Goal: Transaction & Acquisition: Subscribe to service/newsletter

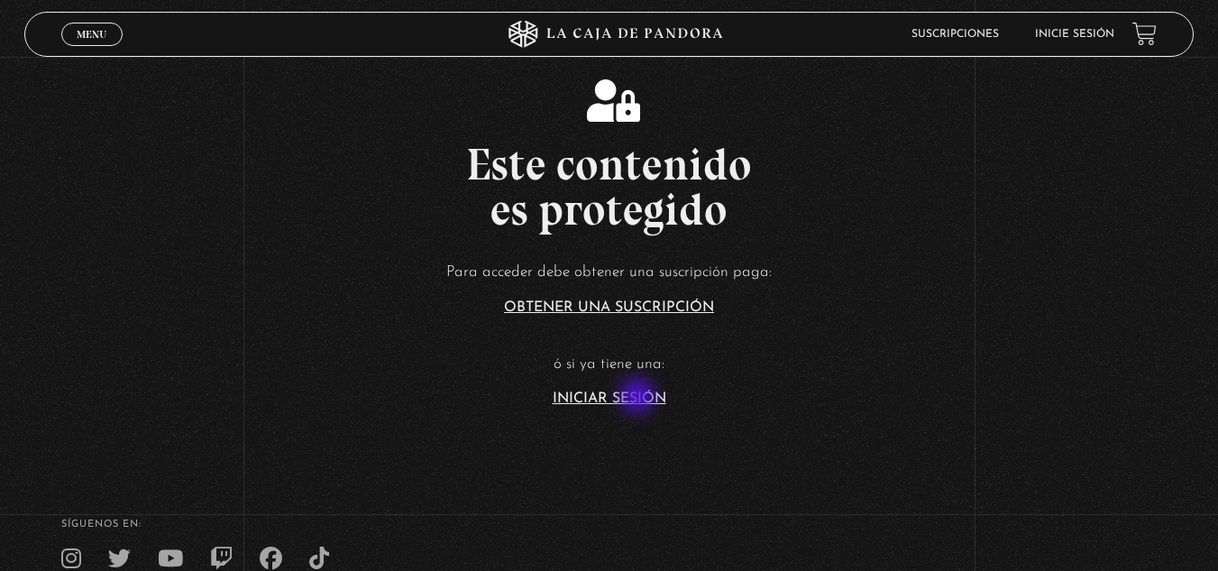
click at [639, 398] on link "Iniciar Sesión" at bounding box center [610, 398] width 114 height 14
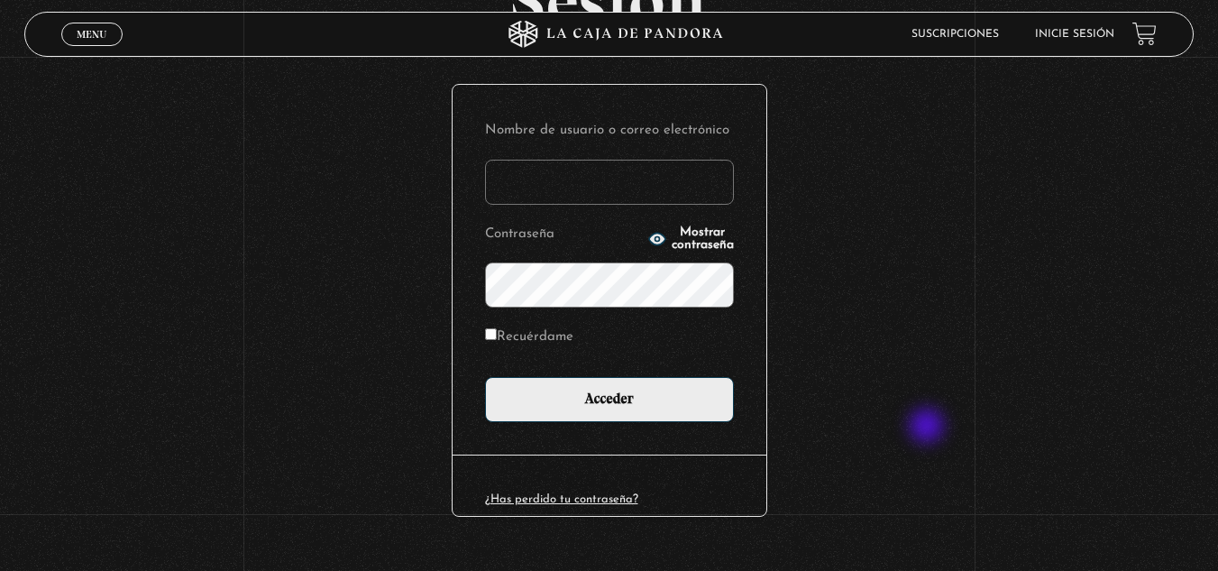
scroll to position [188, 0]
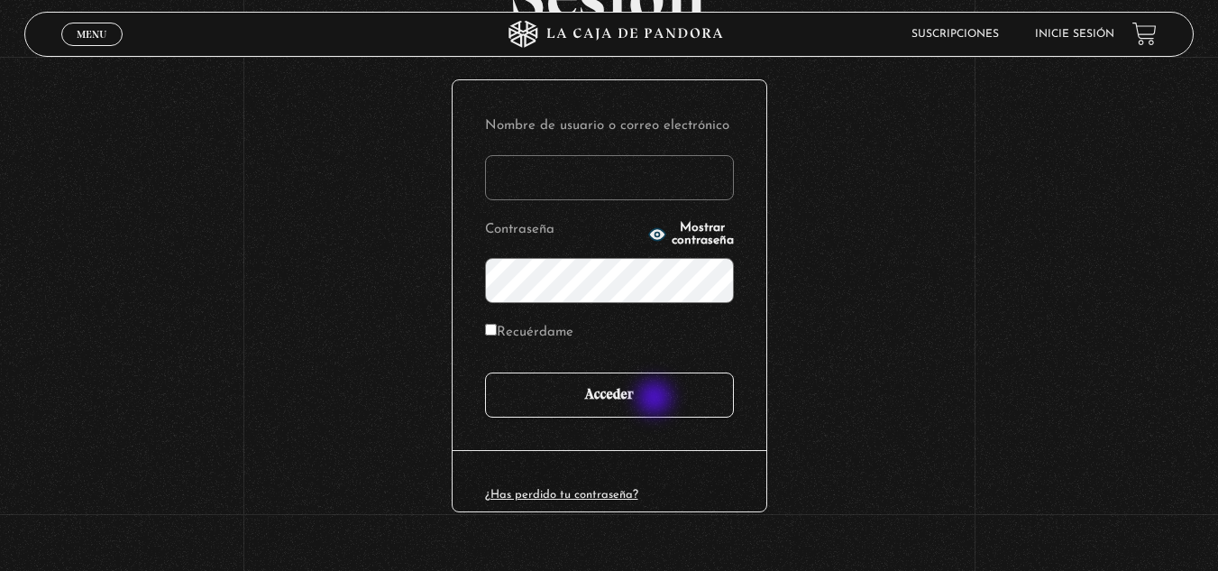
type input "[EMAIL_ADDRESS][DOMAIN_NAME]"
click at [656, 399] on input "Acceder" at bounding box center [609, 394] width 249 height 45
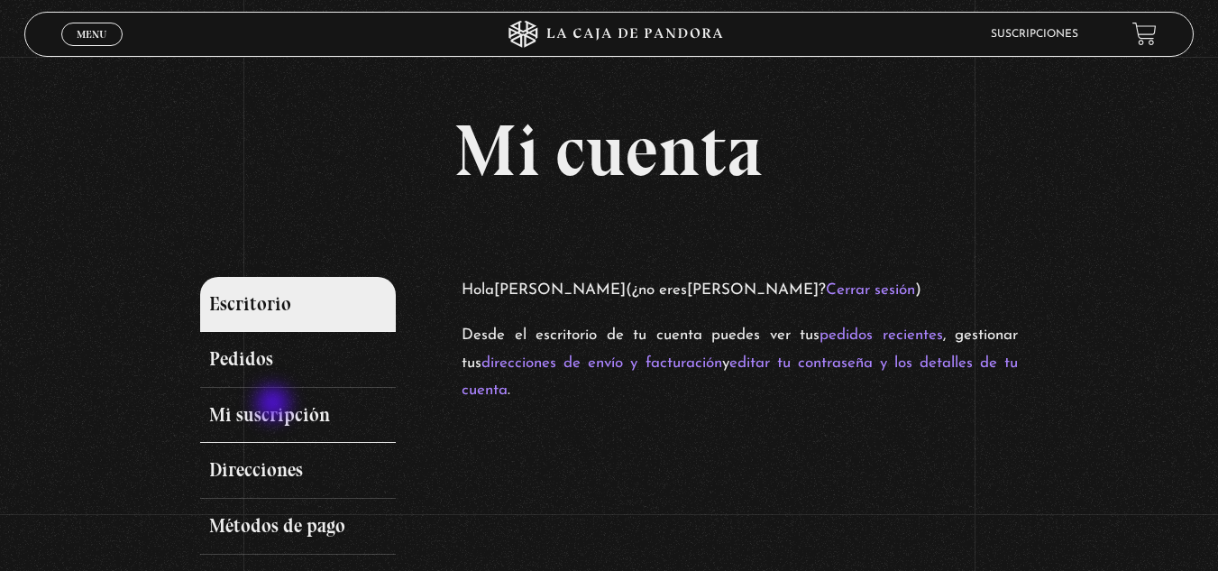
click at [275, 405] on link "Mi suscripción" at bounding box center [298, 416] width 197 height 56
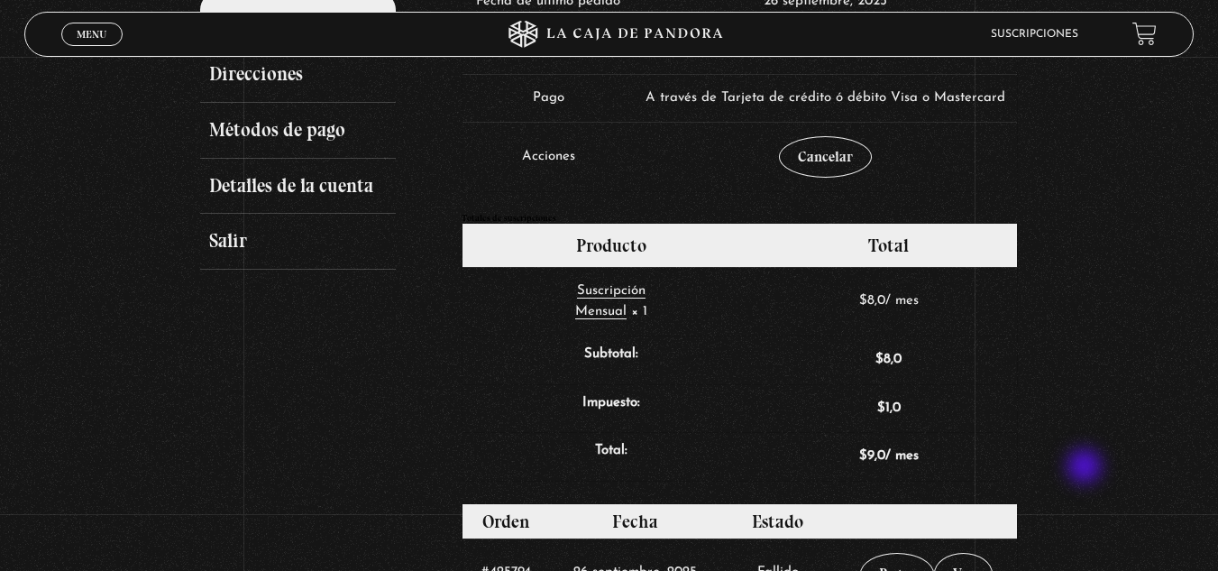
scroll to position [560, 0]
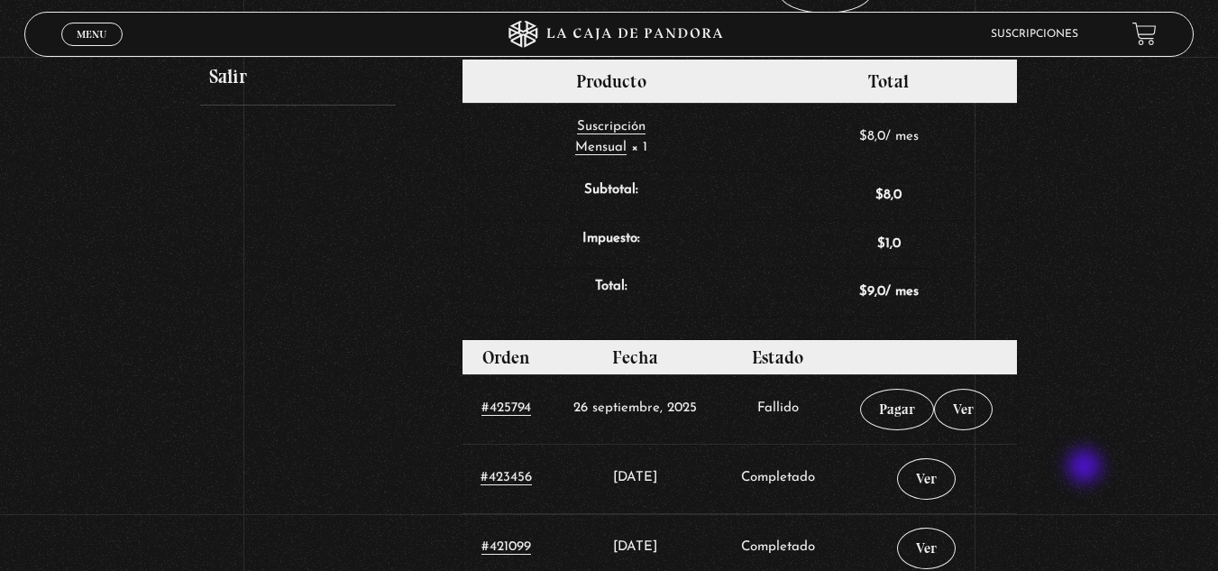
click at [1087, 468] on div "Mi cuenta Escritorio Pedidos Mi suscripción Direcciones Métodos de pago Detalle…" at bounding box center [609, 337] width 1218 height 1564
click at [900, 408] on link "Pagar" at bounding box center [897, 409] width 74 height 41
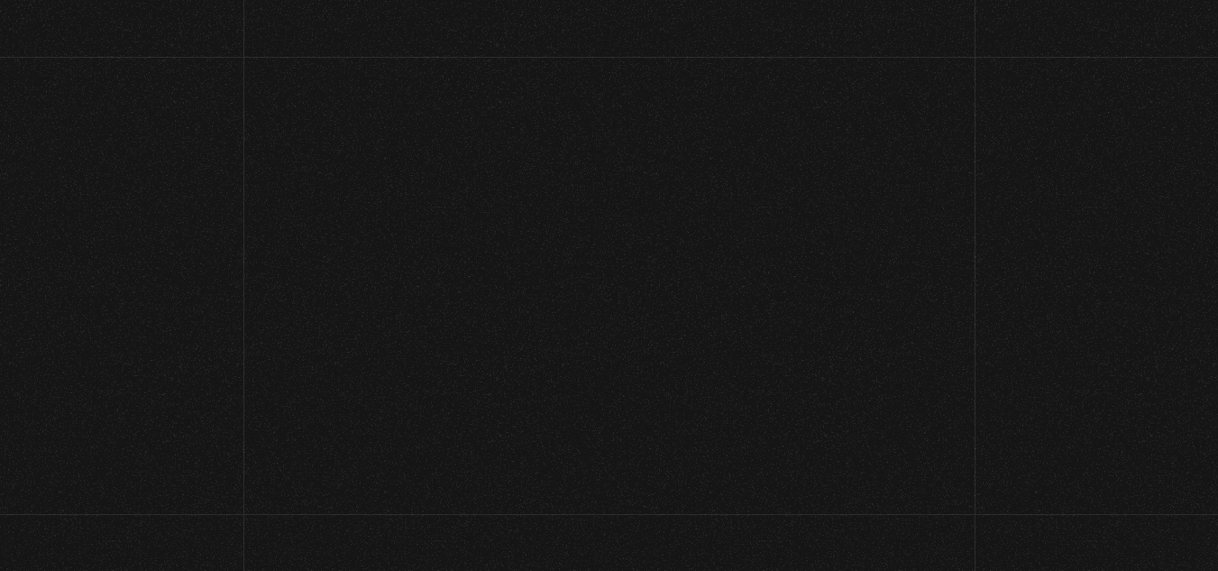
select select "CR-H"
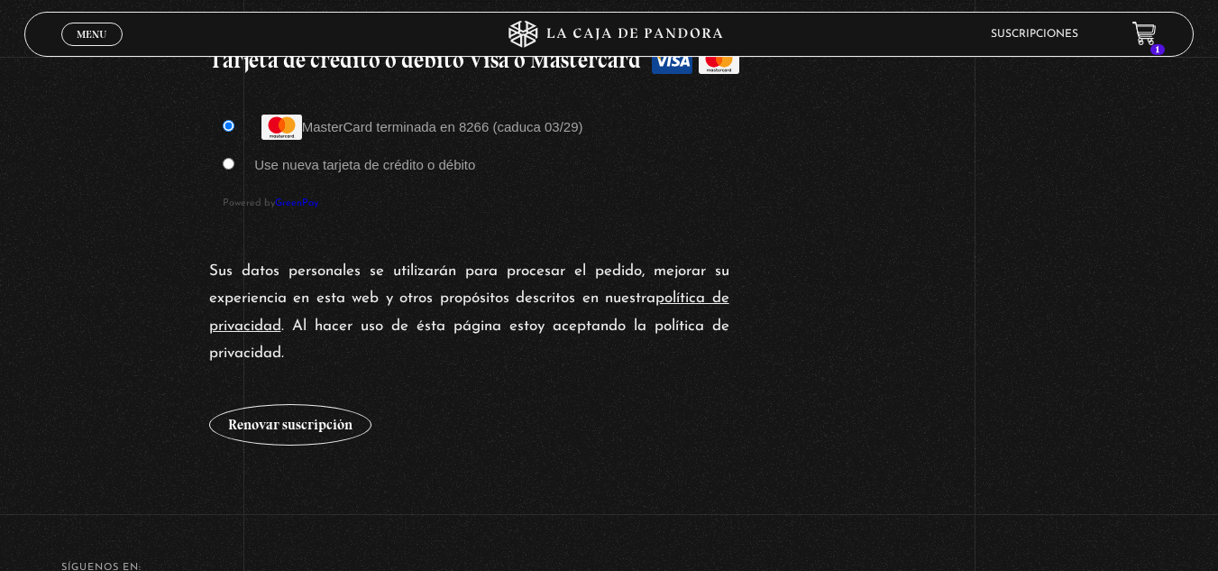
scroll to position [1621, 0]
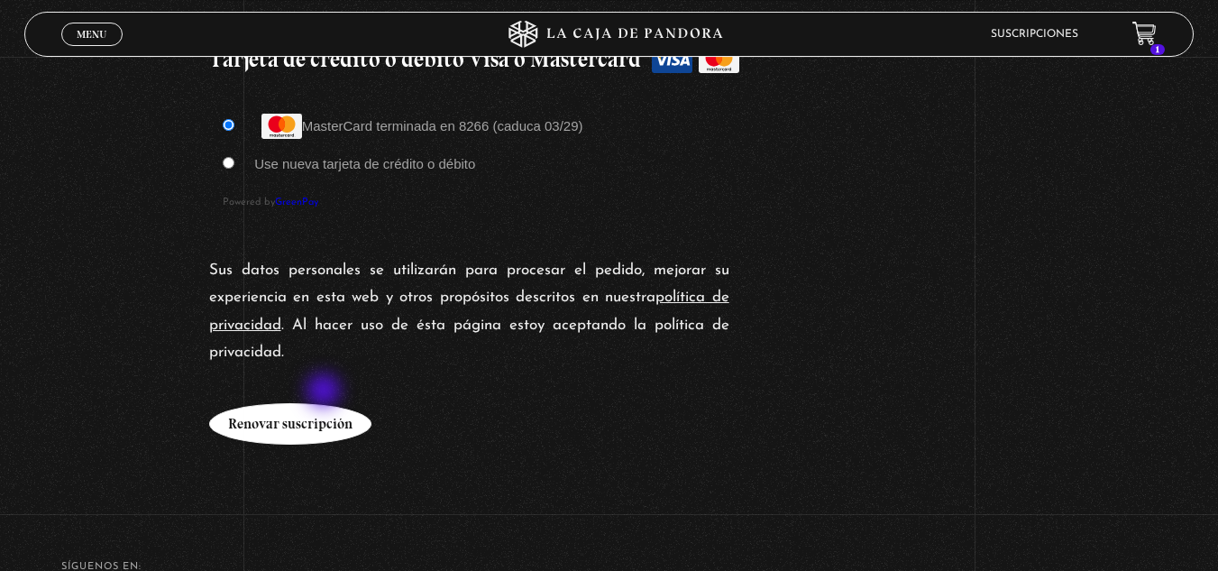
click at [326, 403] on button "Renovar suscripción" at bounding box center [290, 423] width 162 height 41
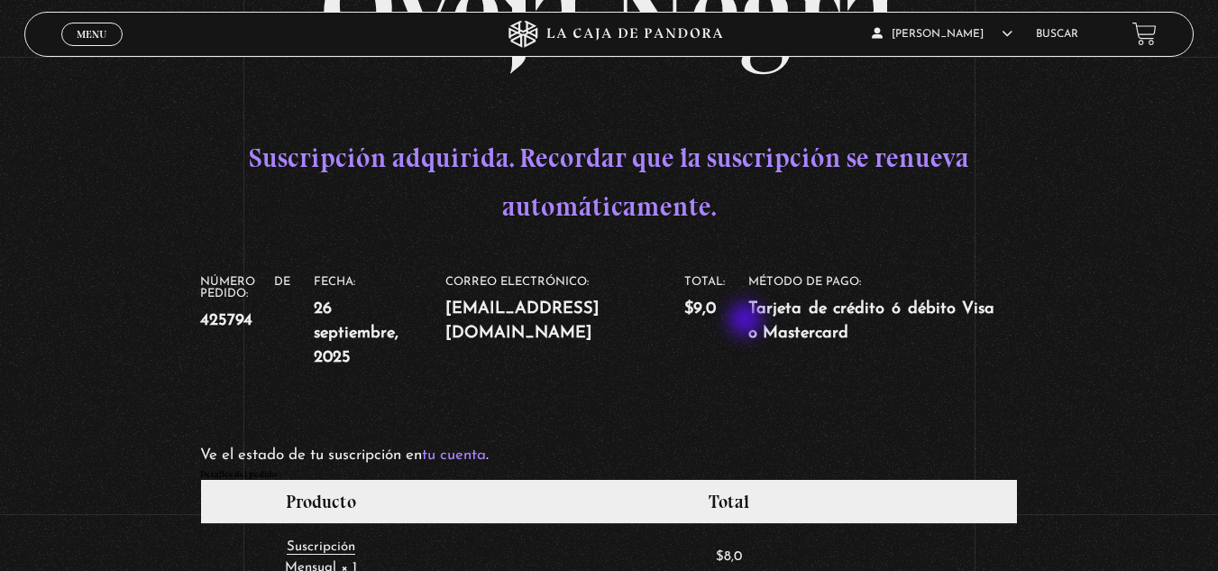
scroll to position [211, 0]
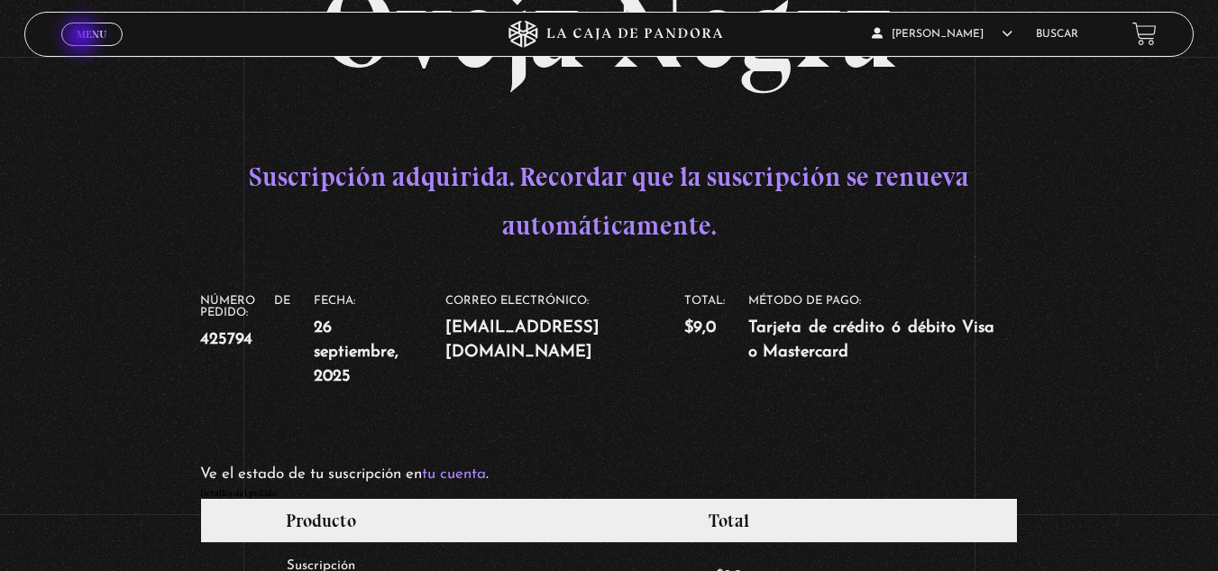
click at [83, 38] on span "Menu" at bounding box center [92, 34] width 30 height 11
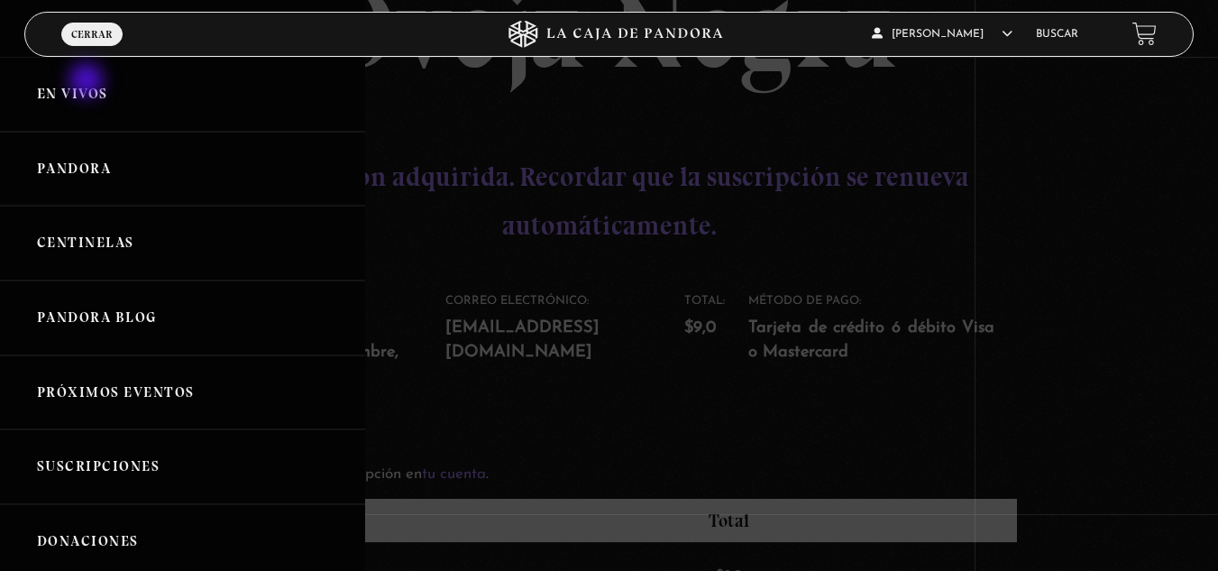
click at [88, 82] on link "En vivos" at bounding box center [182, 94] width 365 height 75
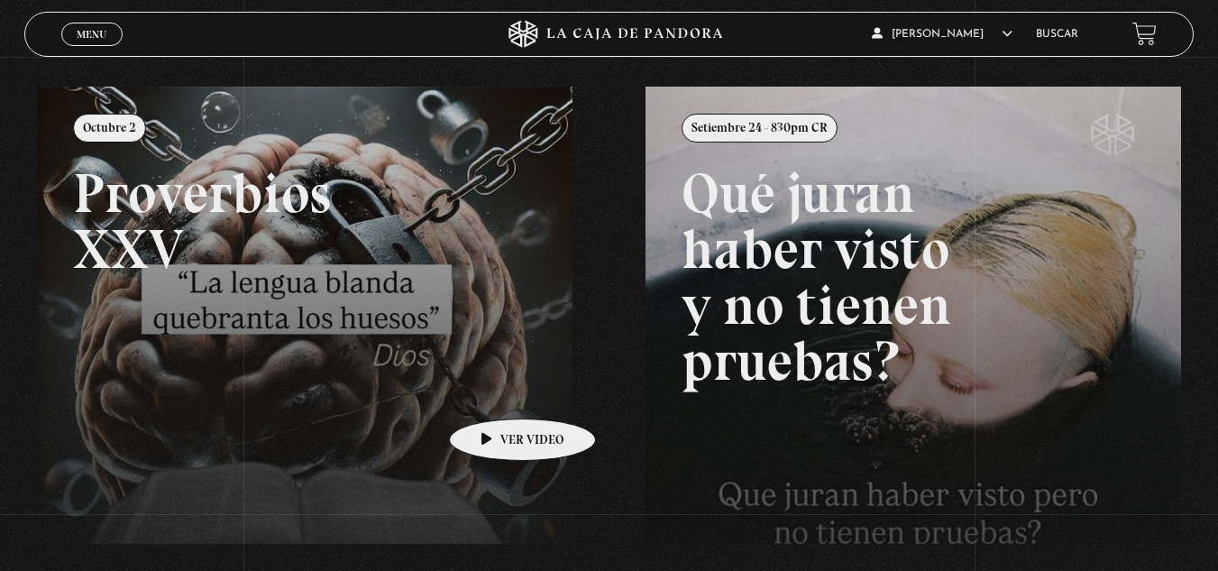
scroll to position [190, 0]
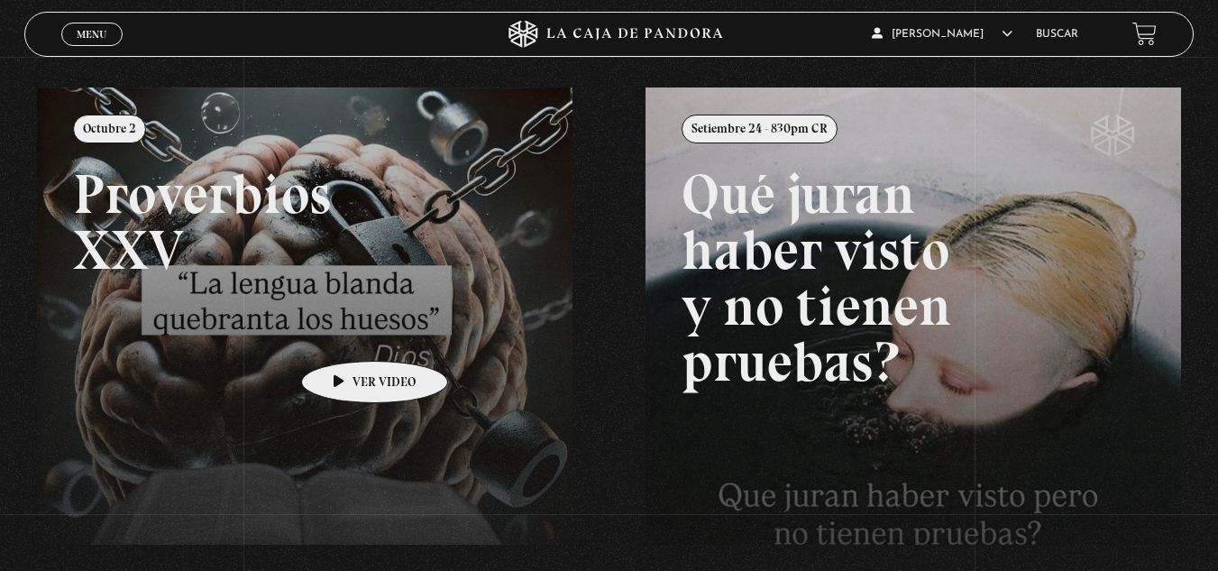
click at [346, 334] on link at bounding box center [646, 372] width 1218 height 571
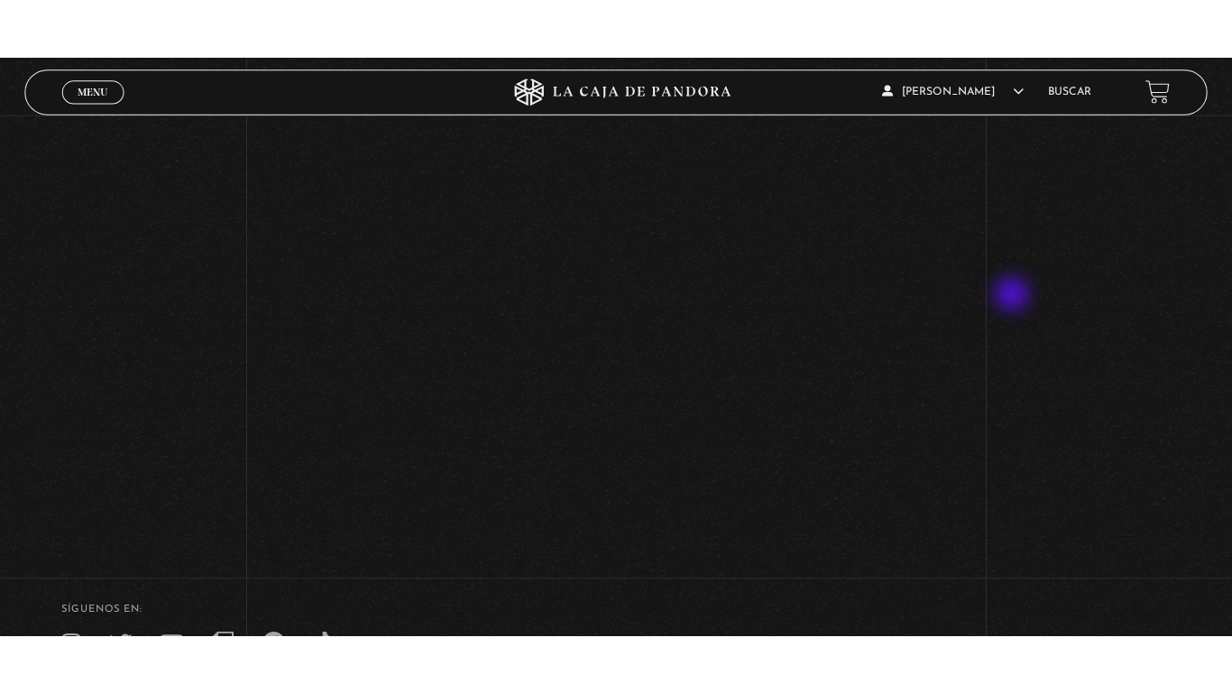
scroll to position [225, 0]
